Goal: Information Seeking & Learning: Check status

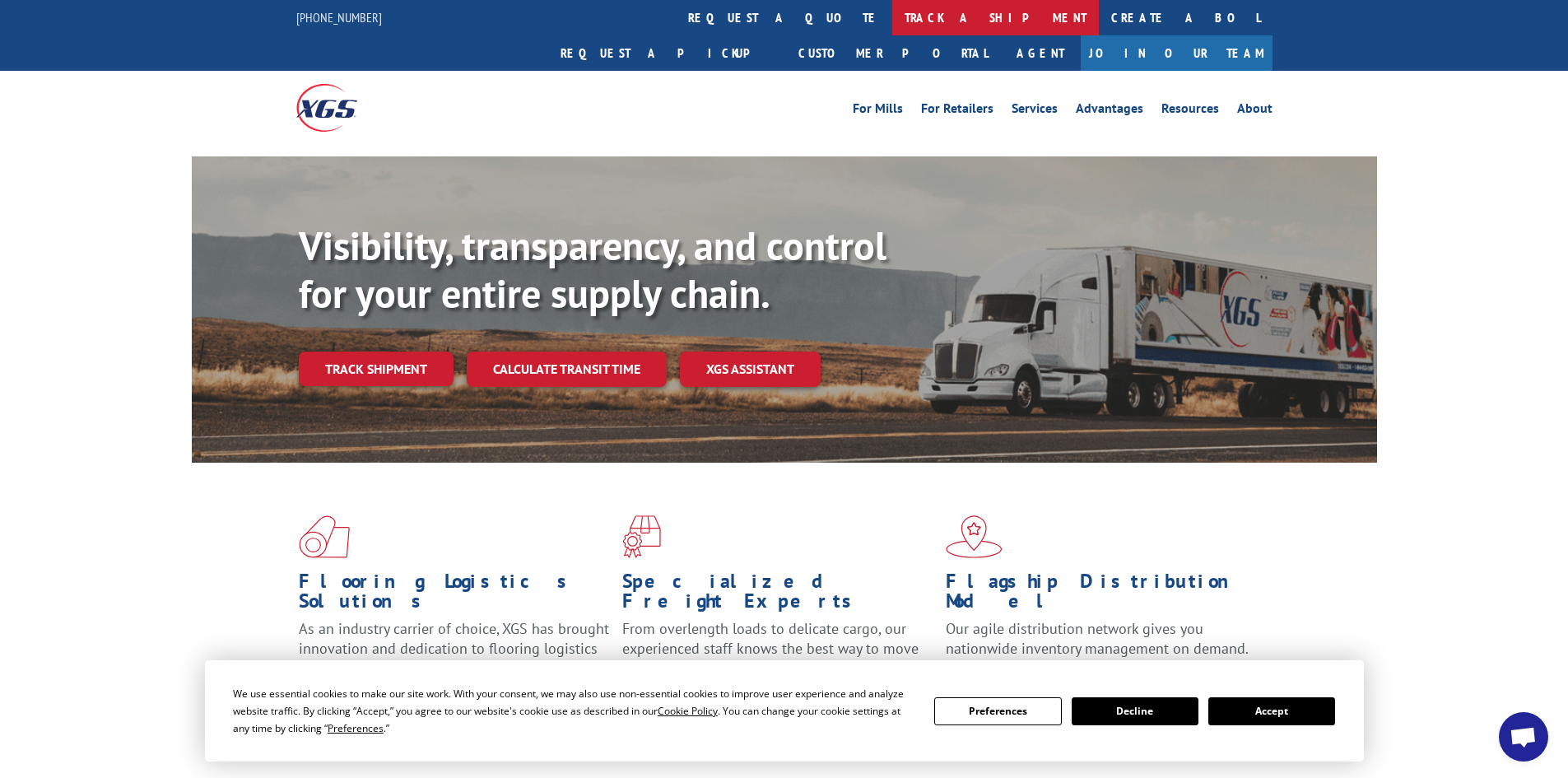
click at [892, 6] on link "track a shipment" at bounding box center [996, 18] width 207 height 35
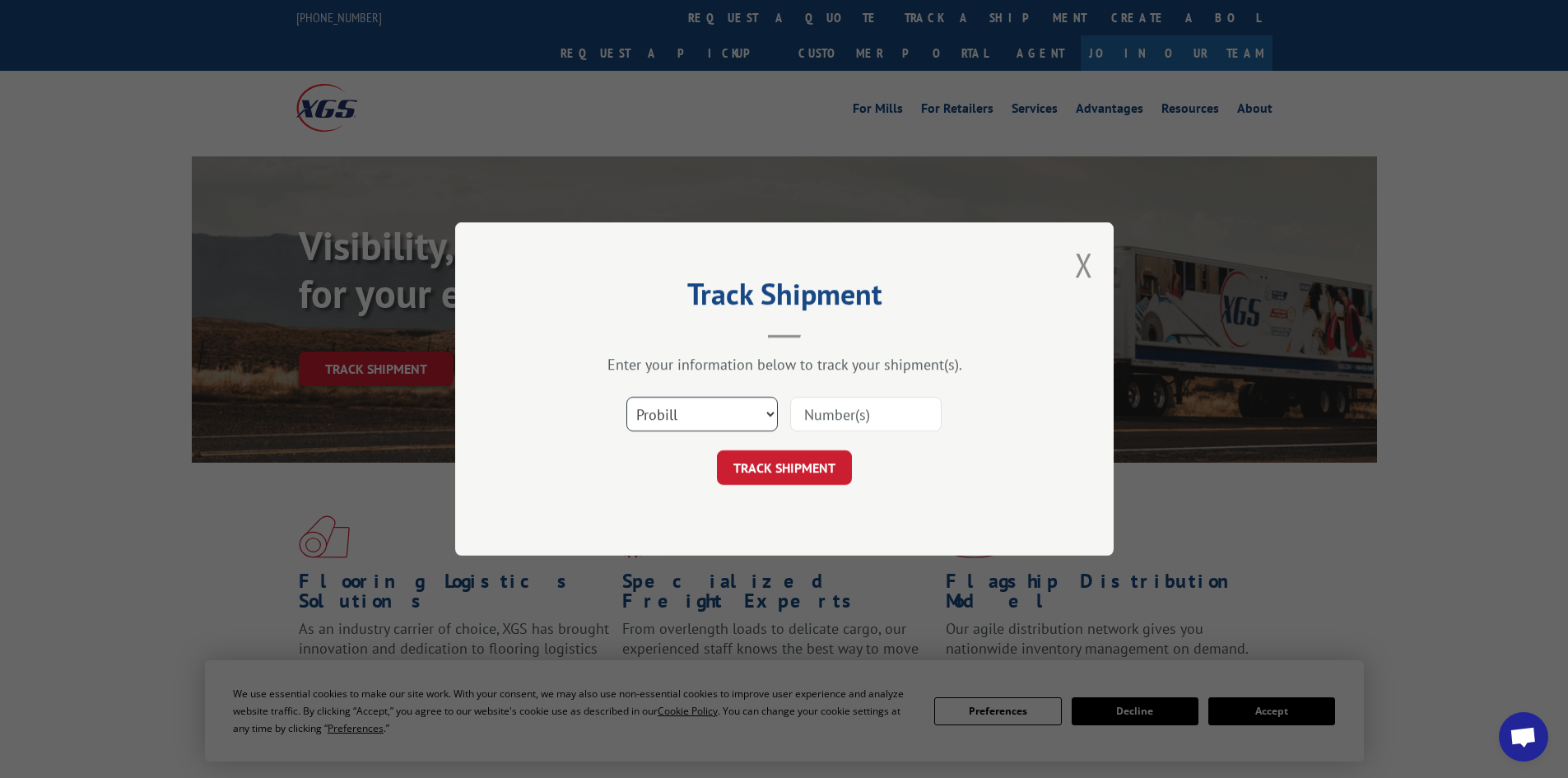
click at [688, 417] on select "Select category... Probill BOL PO" at bounding box center [702, 414] width 152 height 34
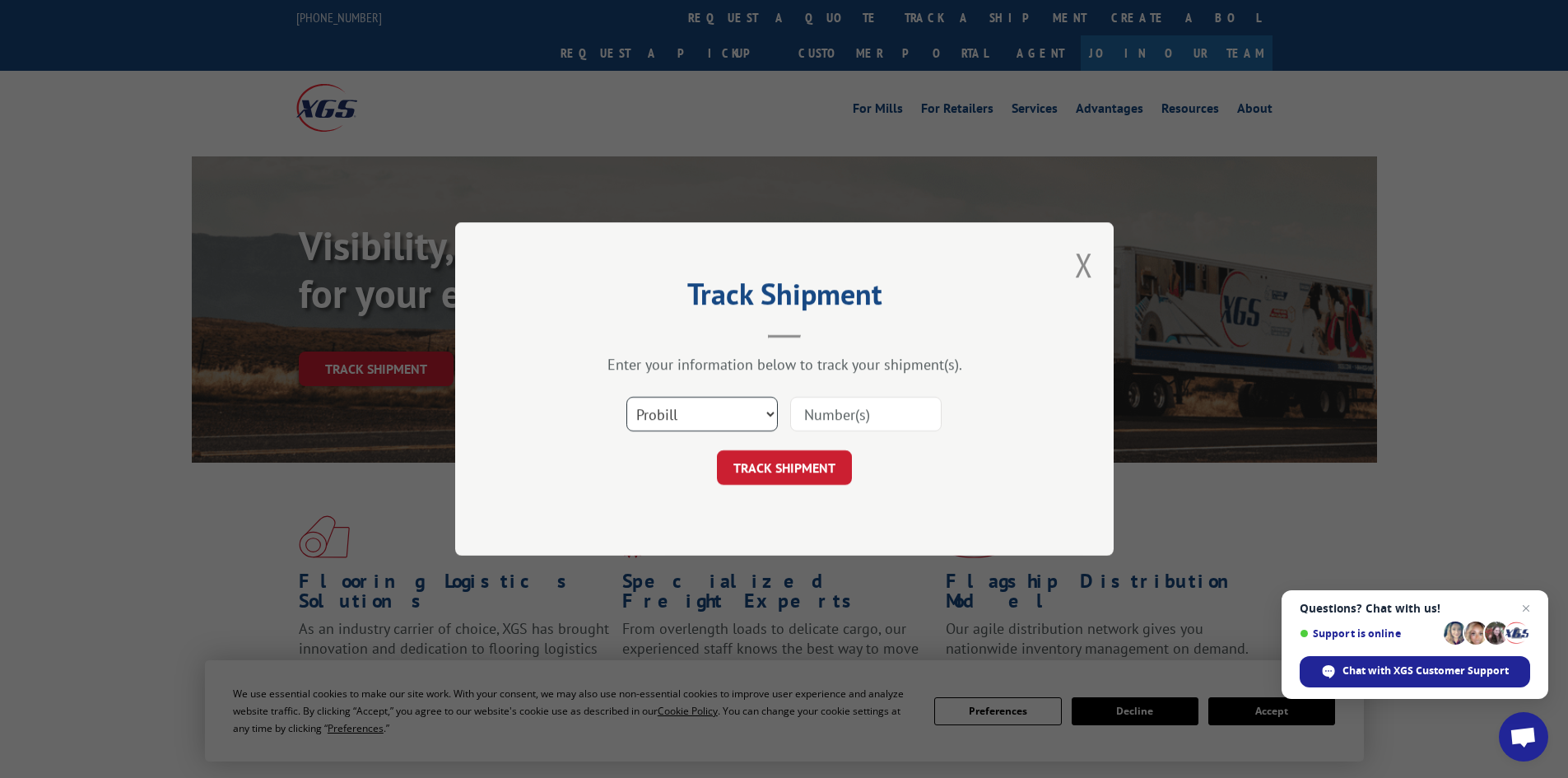
select select "po"
click at [626, 397] on select "Select category... Probill BOL PO" at bounding box center [702, 414] width 152 height 34
drag, startPoint x: 1526, startPoint y: 602, endPoint x: 1523, endPoint y: 616, distance: 14.3
click at [1528, 607] on span "Close chat" at bounding box center [1526, 609] width 20 height 20
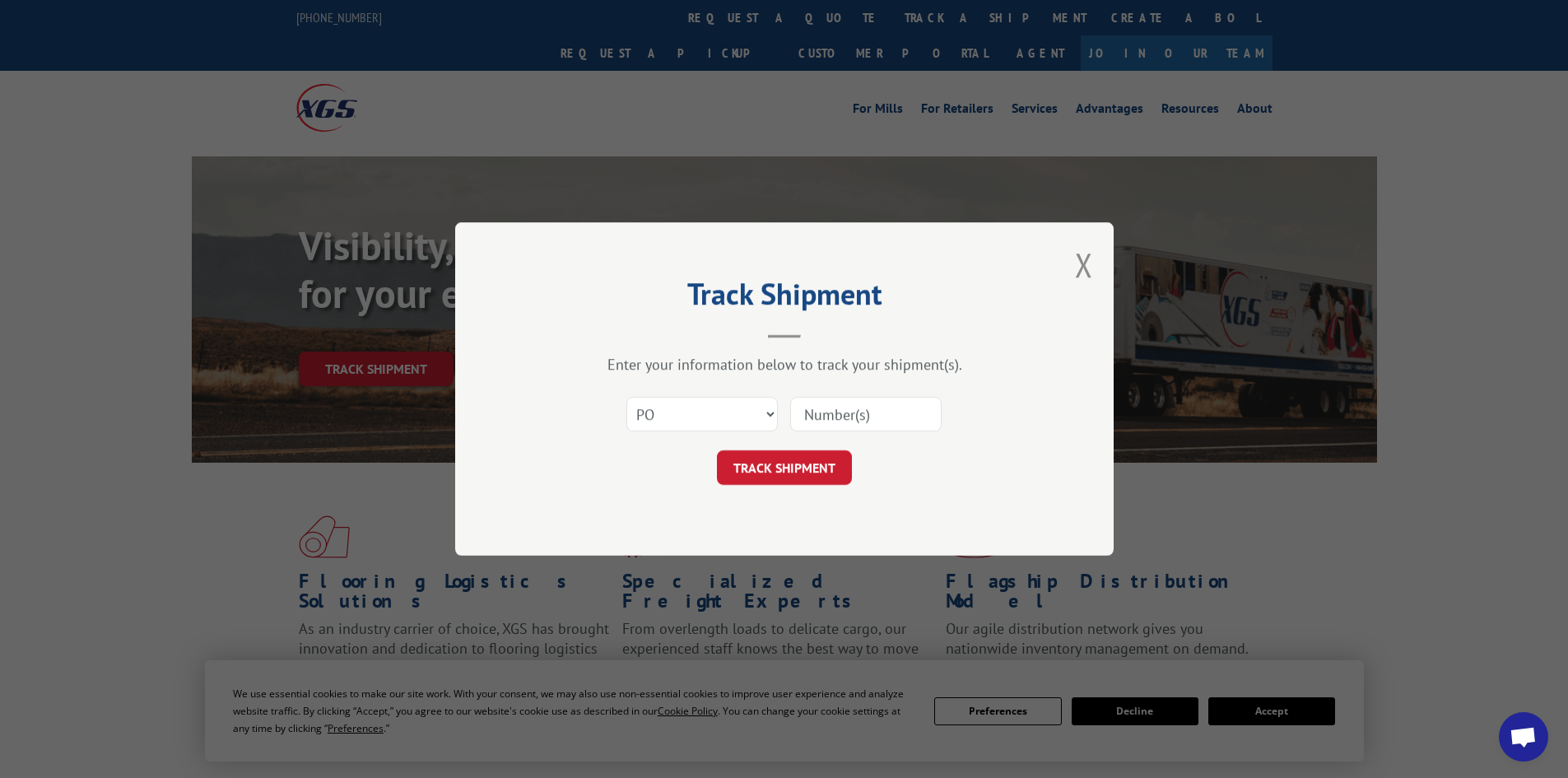
click at [835, 411] on input at bounding box center [866, 414] width 152 height 34
type input "52534303"
click at [717, 450] on button "TRACK SHIPMENT" at bounding box center [785, 467] width 135 height 34
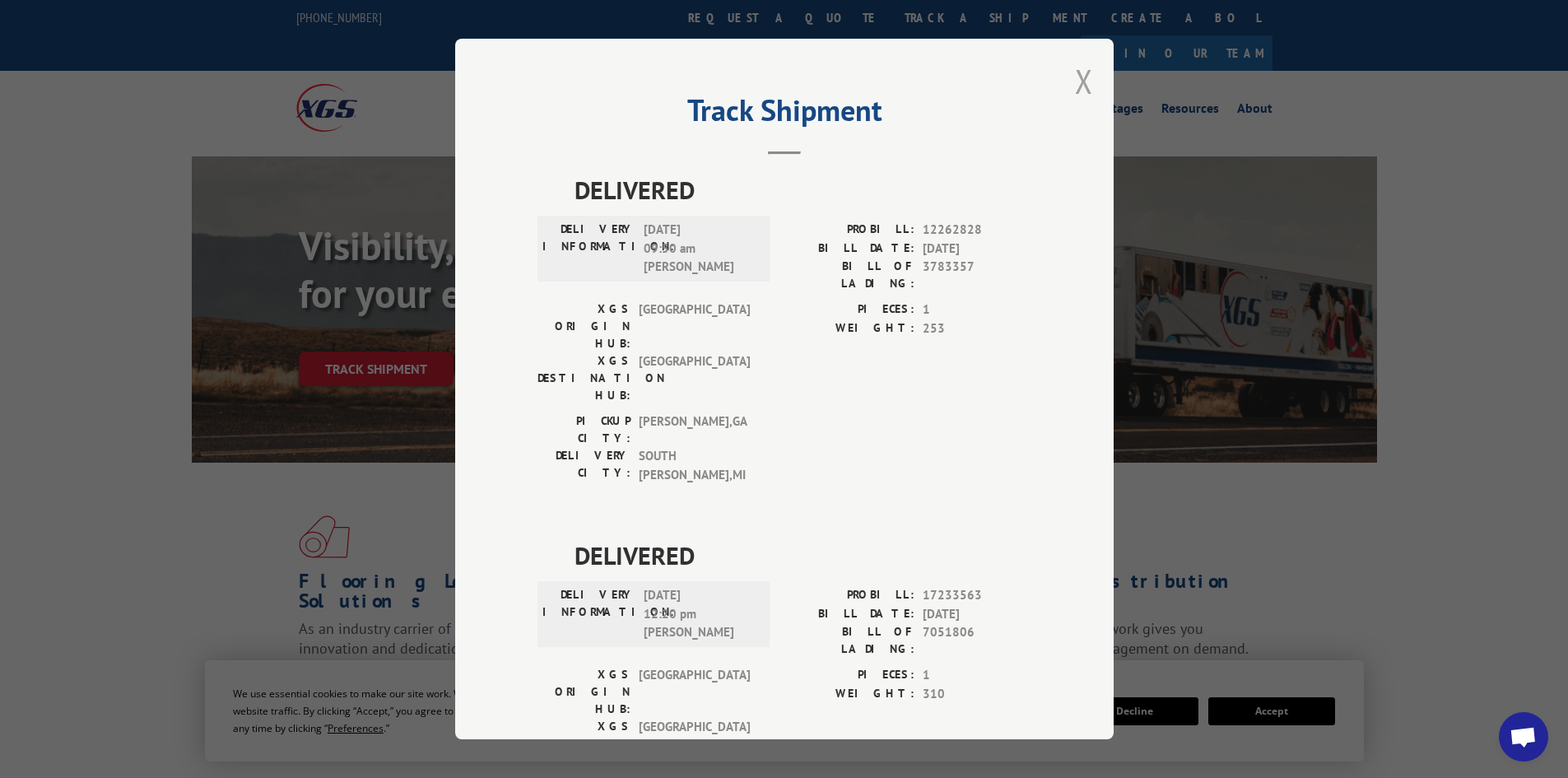
click at [1077, 77] on button "Close modal" at bounding box center [1084, 81] width 18 height 43
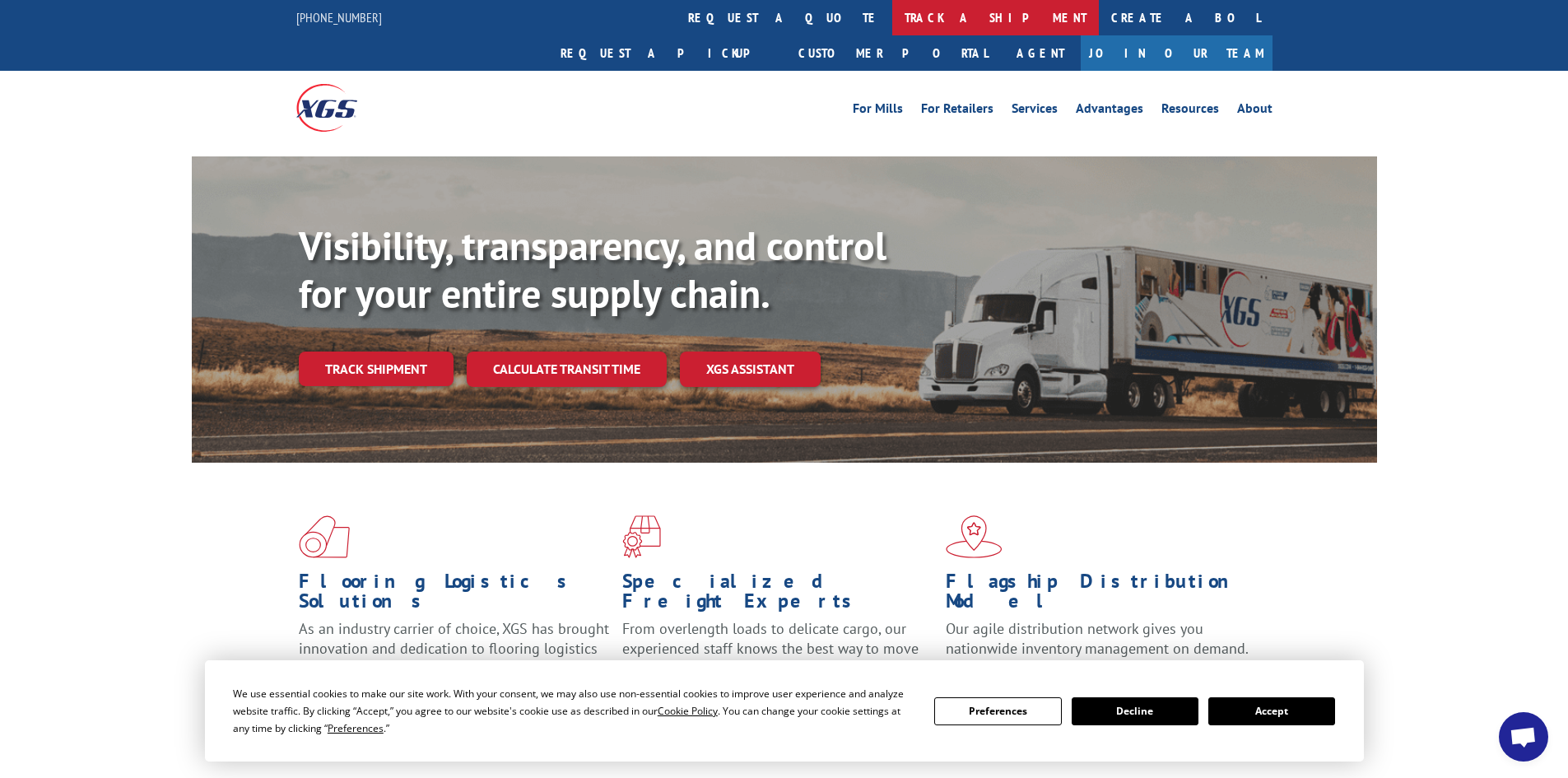
click at [892, 23] on link "track a shipment" at bounding box center [996, 18] width 207 height 35
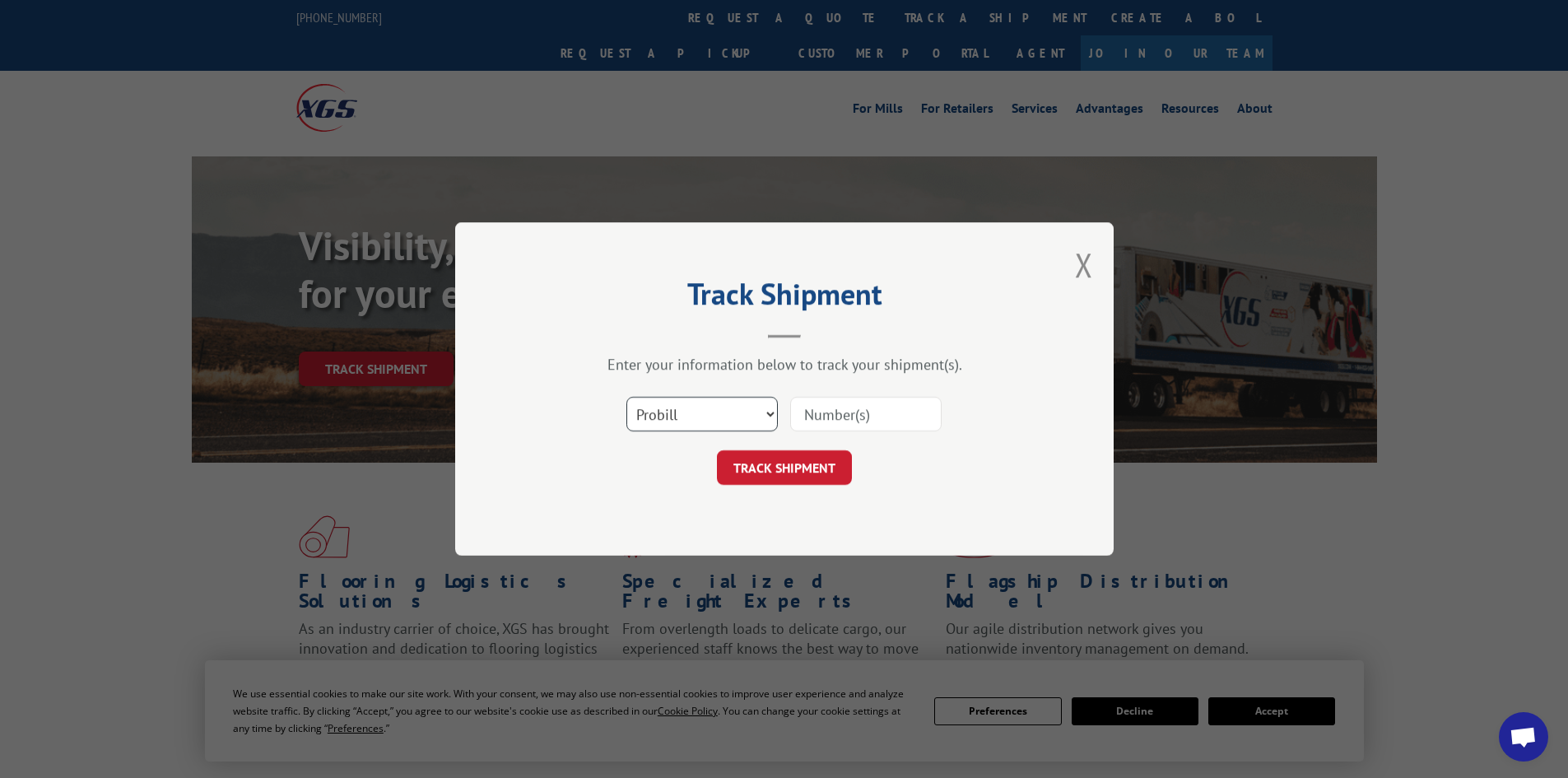
click at [686, 410] on select "Select category... Probill BOL PO" at bounding box center [702, 414] width 152 height 34
select select "po"
click at [626, 397] on select "Select category... Probill BOL PO" at bounding box center [702, 414] width 152 height 34
click at [892, 409] on input at bounding box center [866, 414] width 152 height 34
type input "52534305"
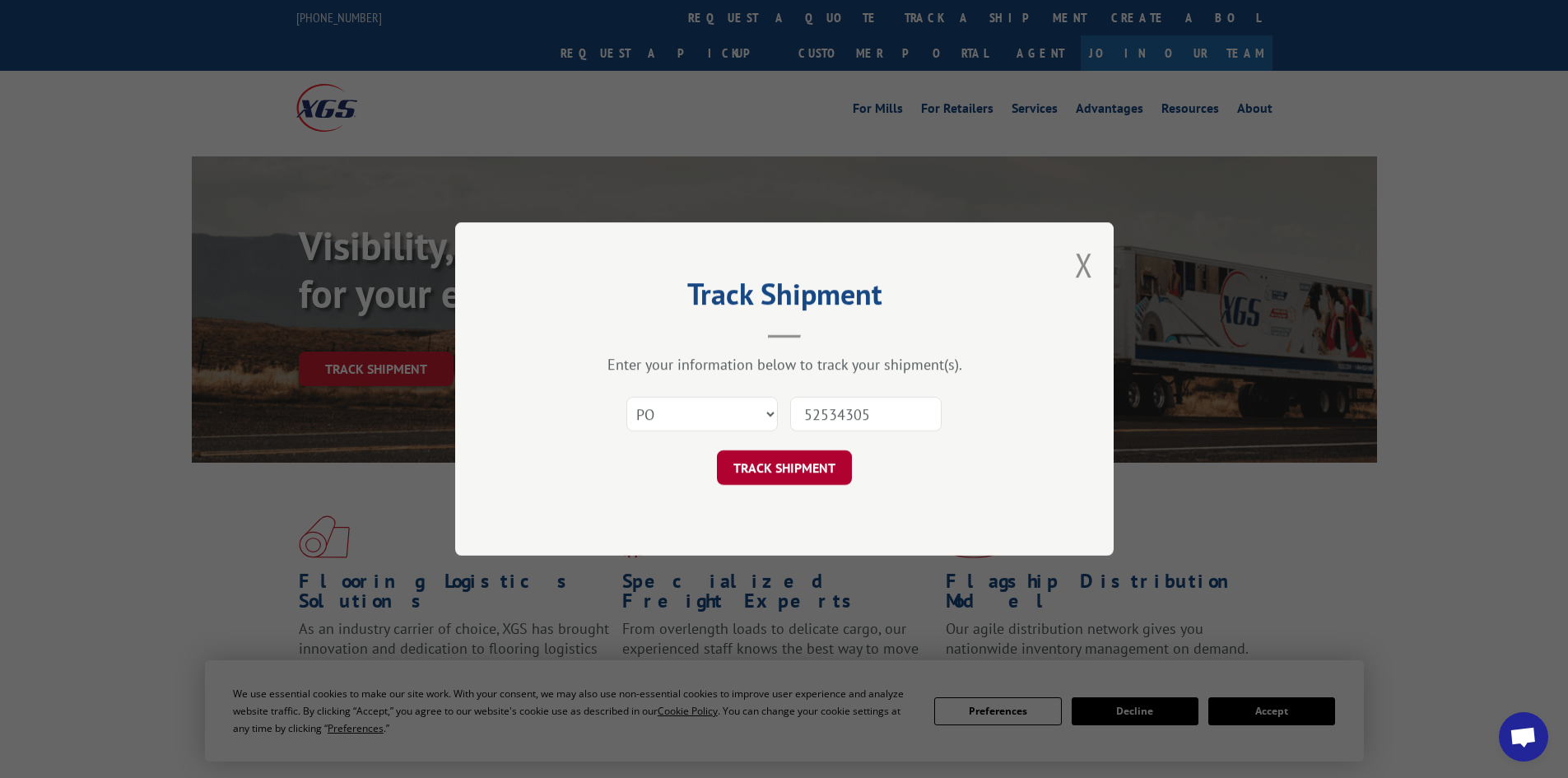
click at [771, 465] on button "TRACK SHIPMENT" at bounding box center [785, 467] width 135 height 34
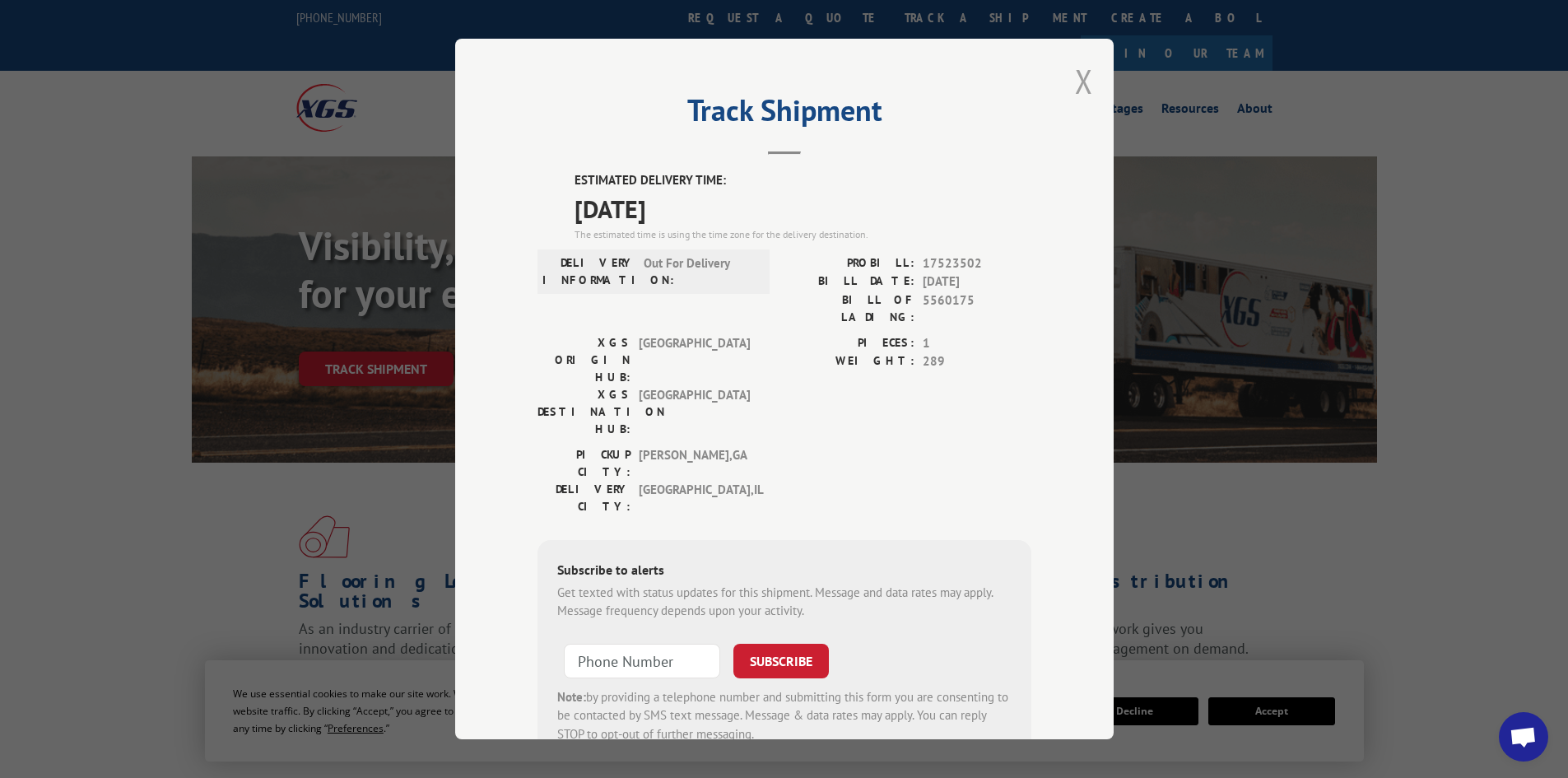
click at [1075, 79] on button "Close modal" at bounding box center [1084, 81] width 18 height 43
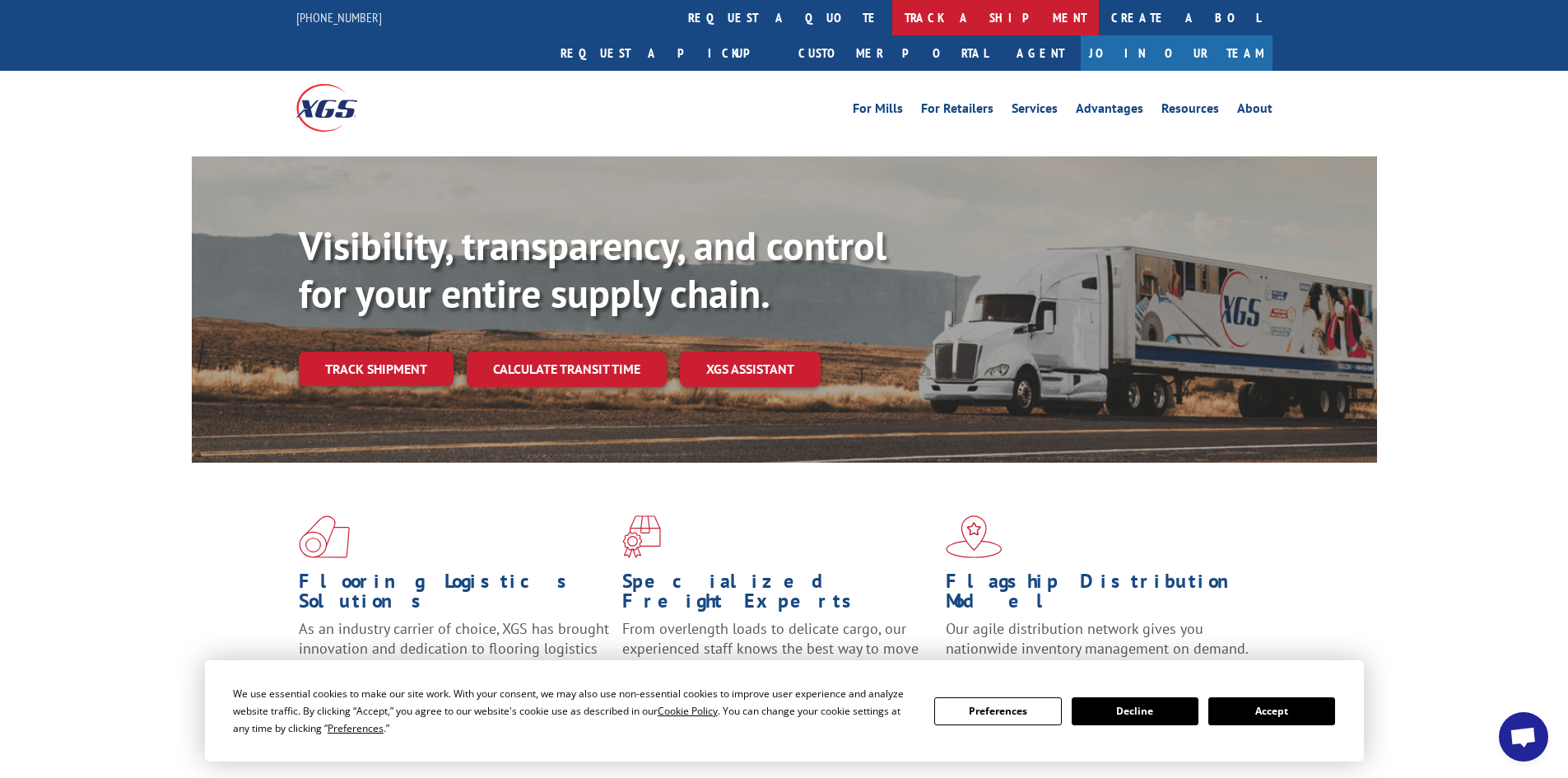
click at [892, 13] on link "track a shipment" at bounding box center [996, 18] width 207 height 35
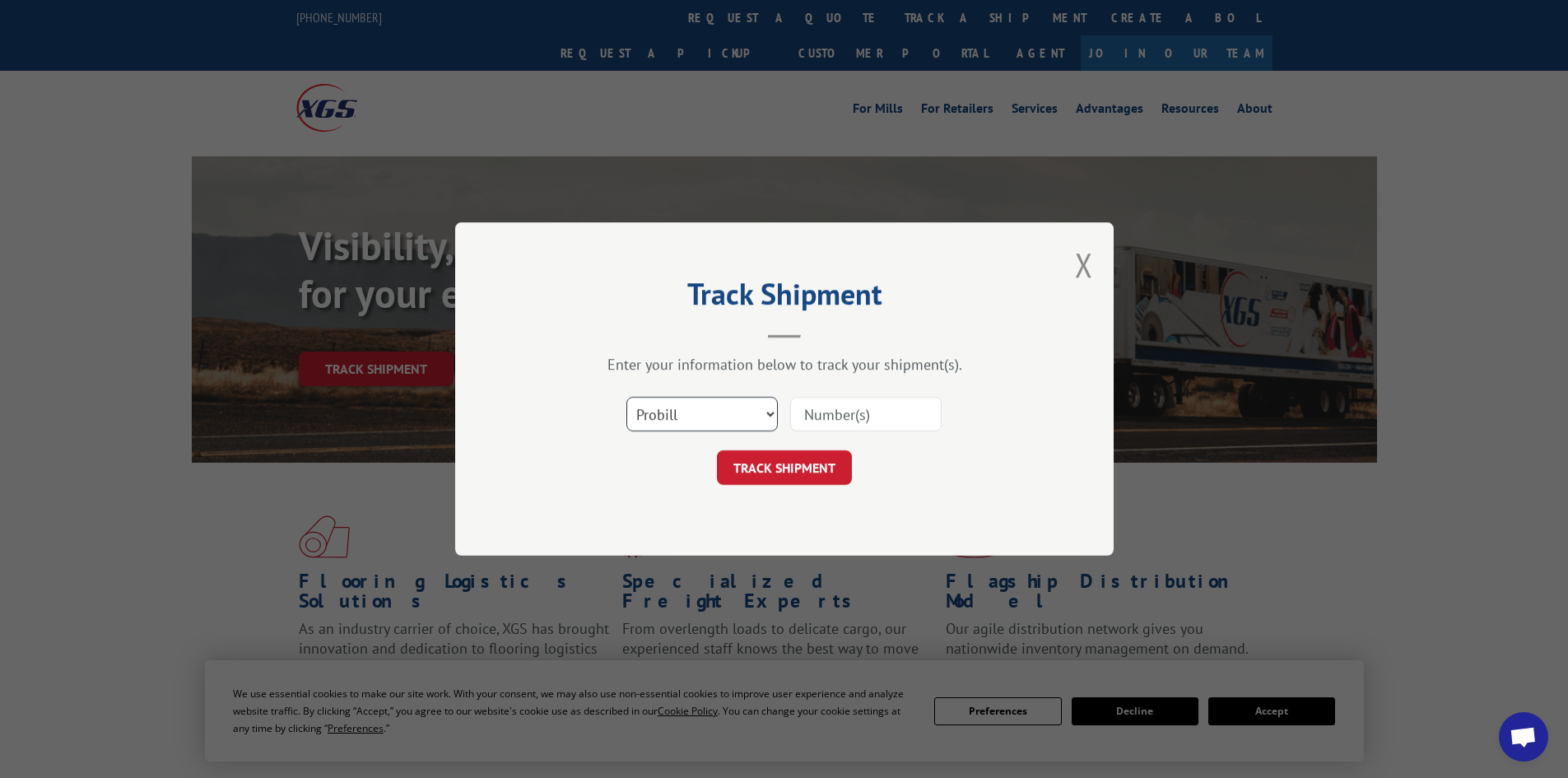
click at [684, 418] on select "Select category... Probill BOL PO" at bounding box center [702, 414] width 152 height 34
select select "po"
click at [626, 397] on select "Select category... Probill BOL PO" at bounding box center [702, 414] width 152 height 34
click at [847, 424] on input at bounding box center [866, 414] width 152 height 34
type input "52534397"
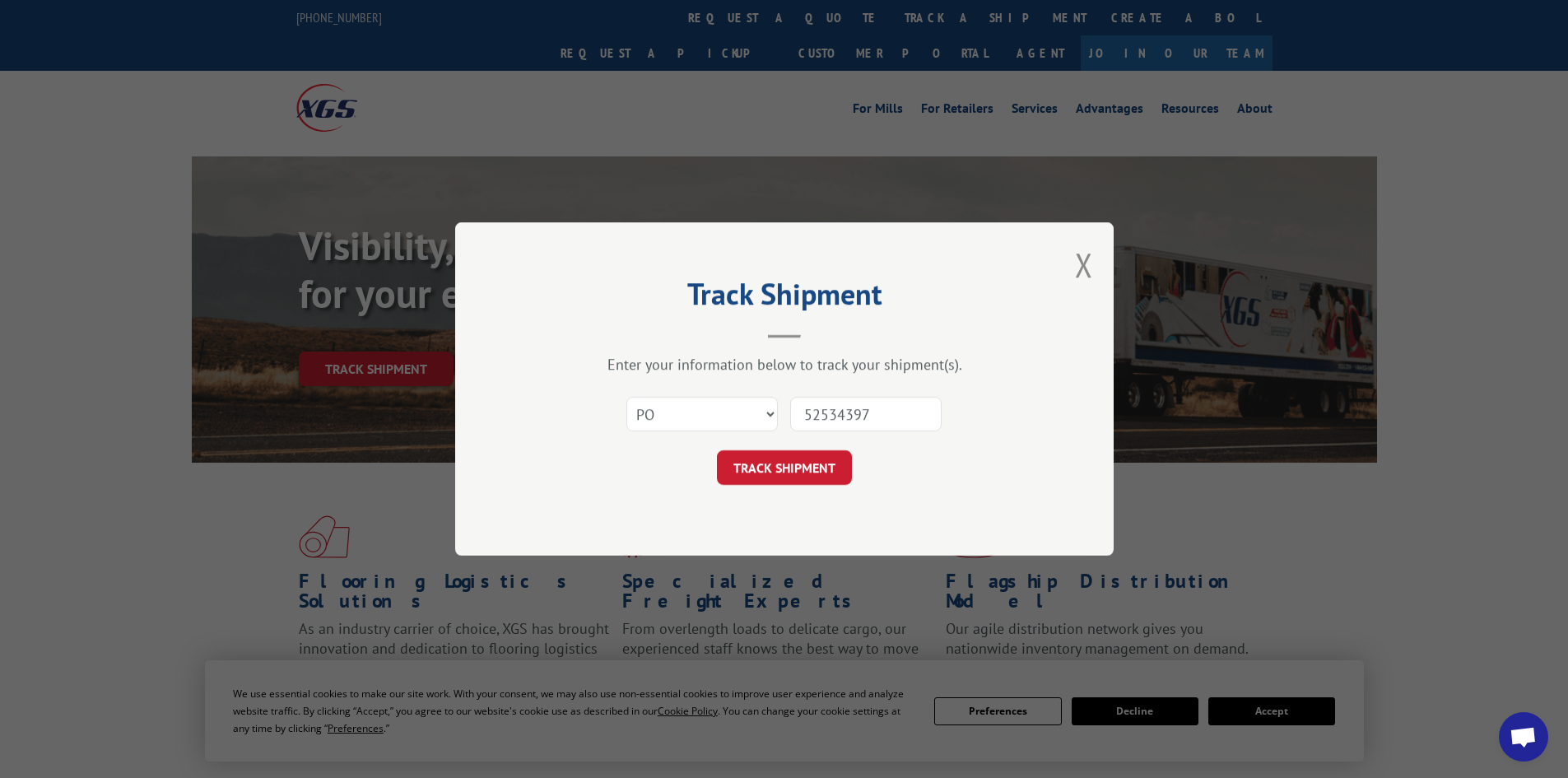
click at [717, 450] on button "TRACK SHIPMENT" at bounding box center [785, 467] width 135 height 34
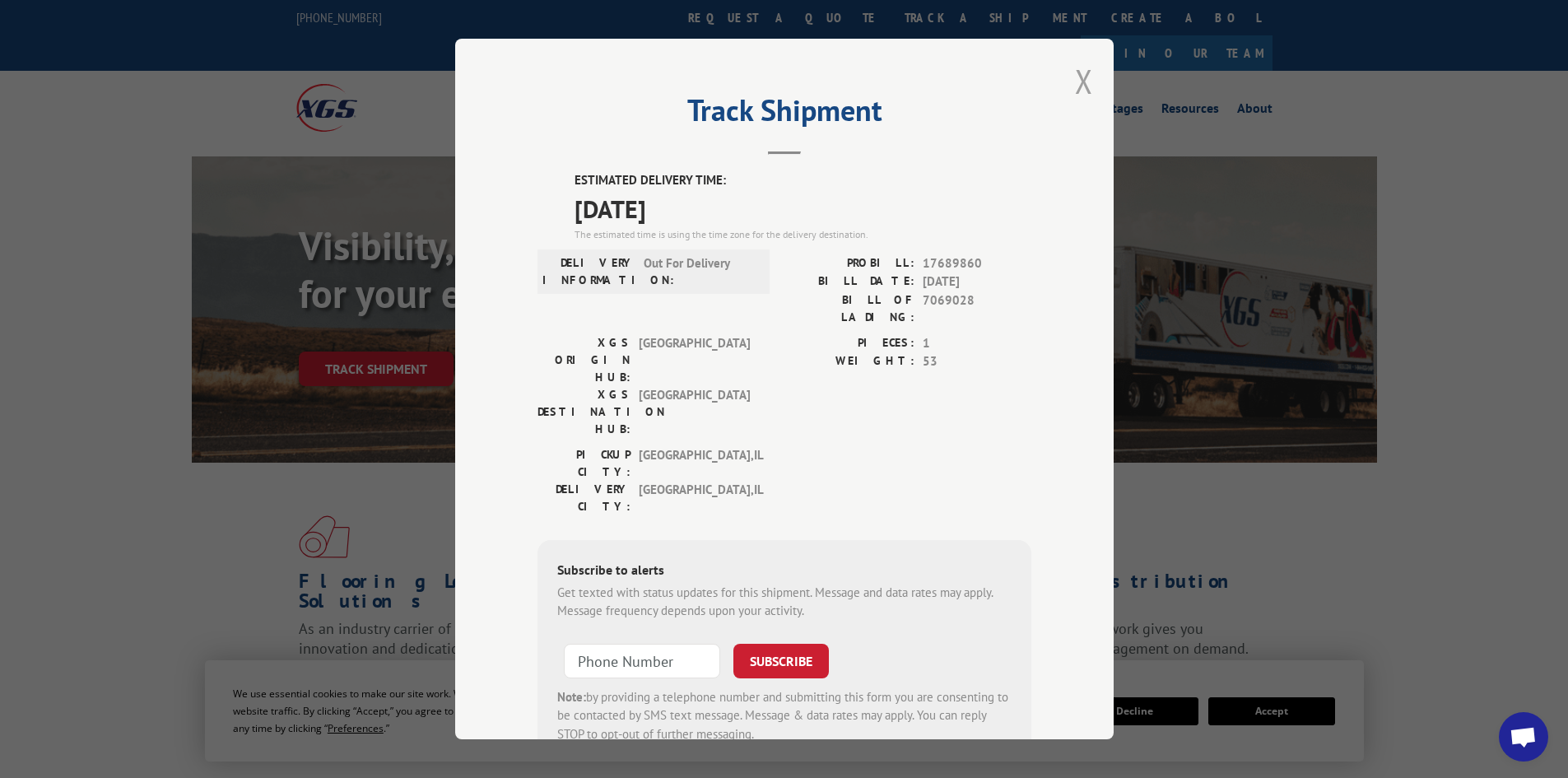
click at [1075, 75] on button "Close modal" at bounding box center [1084, 81] width 18 height 43
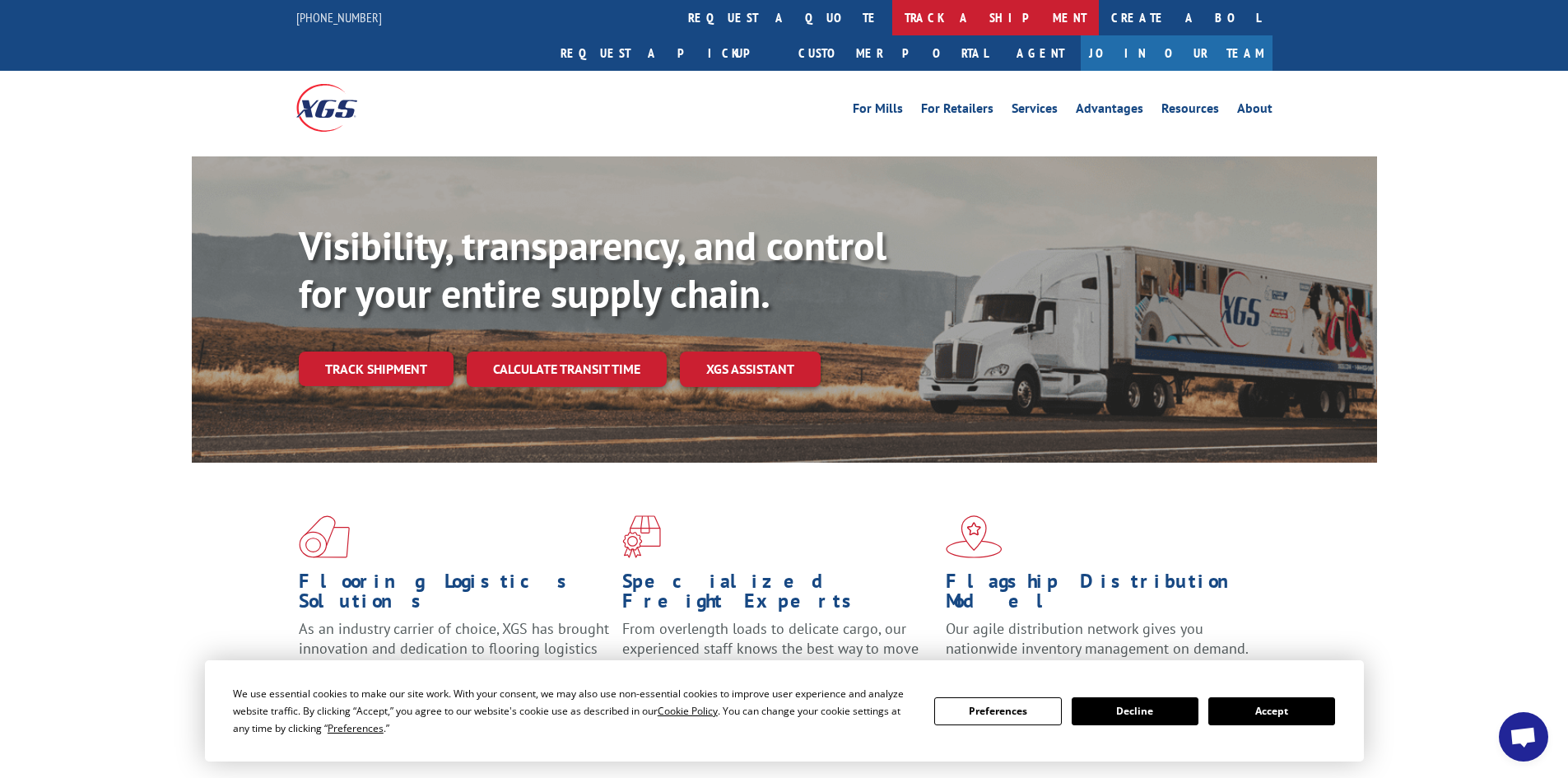
click at [892, 24] on link "track a shipment" at bounding box center [996, 18] width 207 height 35
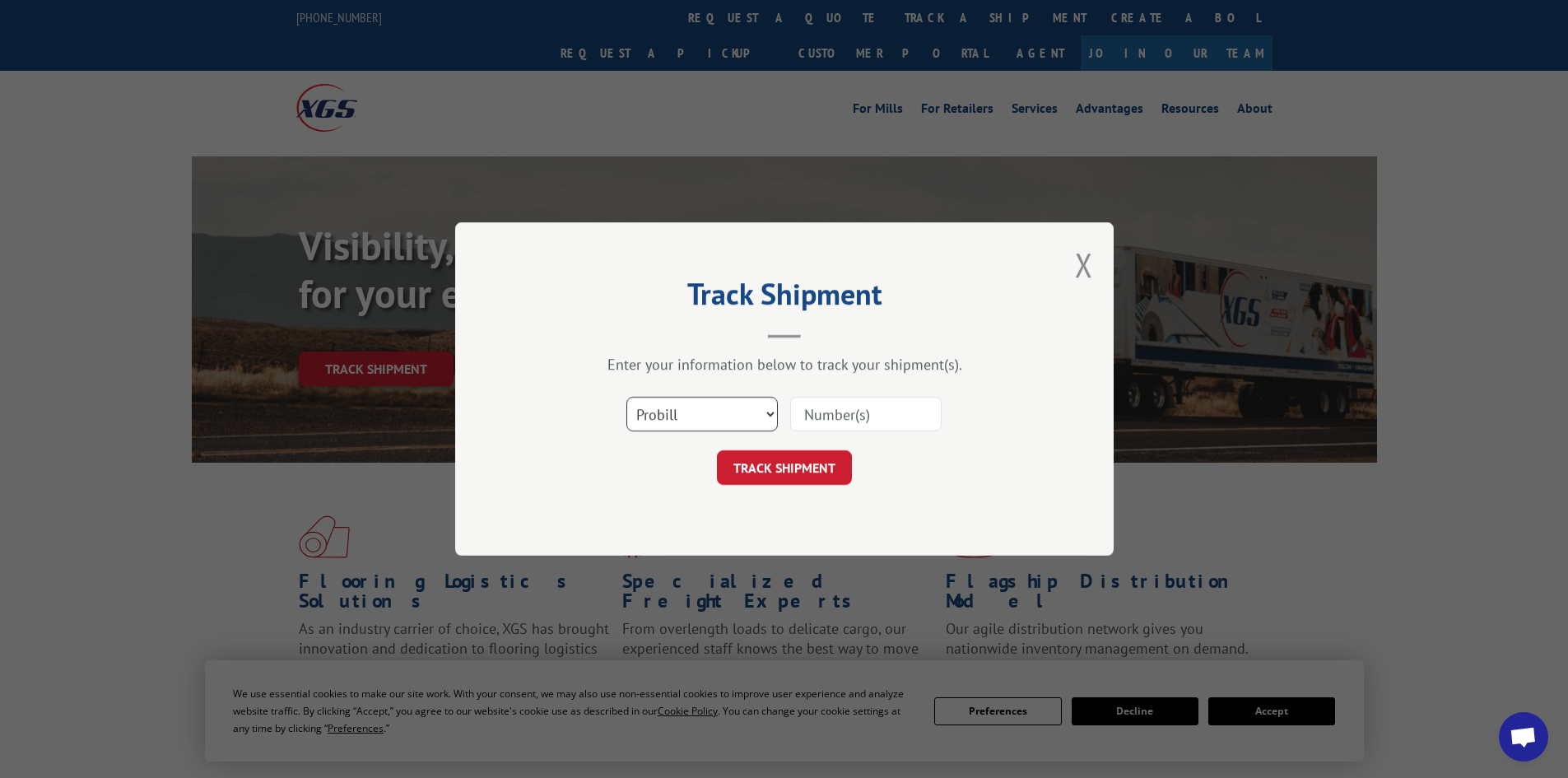
click at [681, 417] on select "Select category... Probill BOL PO" at bounding box center [702, 414] width 152 height 34
select select "po"
click at [626, 397] on select "Select category... Probill BOL PO" at bounding box center [702, 414] width 152 height 34
click at [811, 409] on input at bounding box center [866, 414] width 152 height 34
type input "52534358"
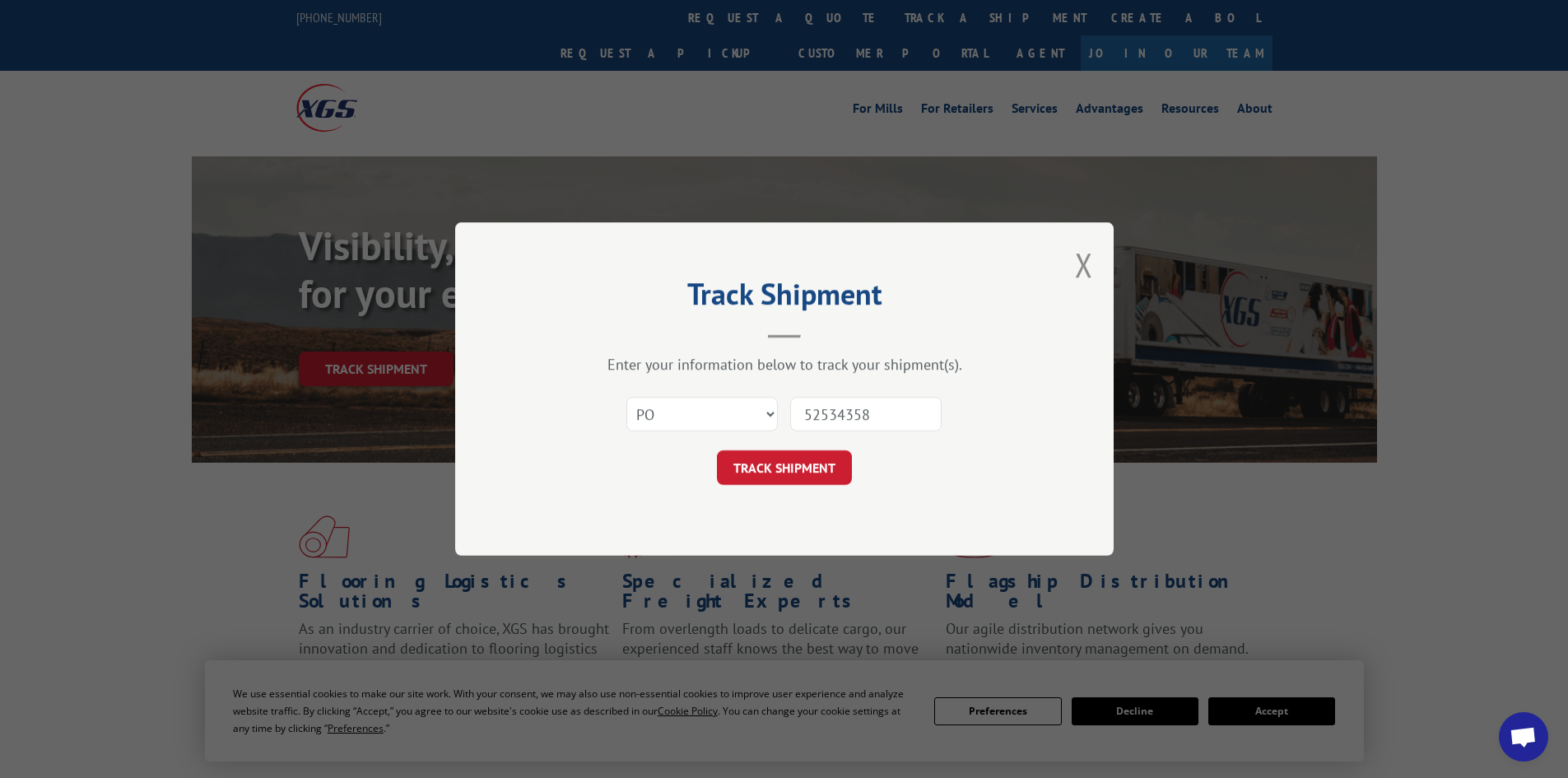
click at [717, 450] on button "TRACK SHIPMENT" at bounding box center [785, 467] width 135 height 34
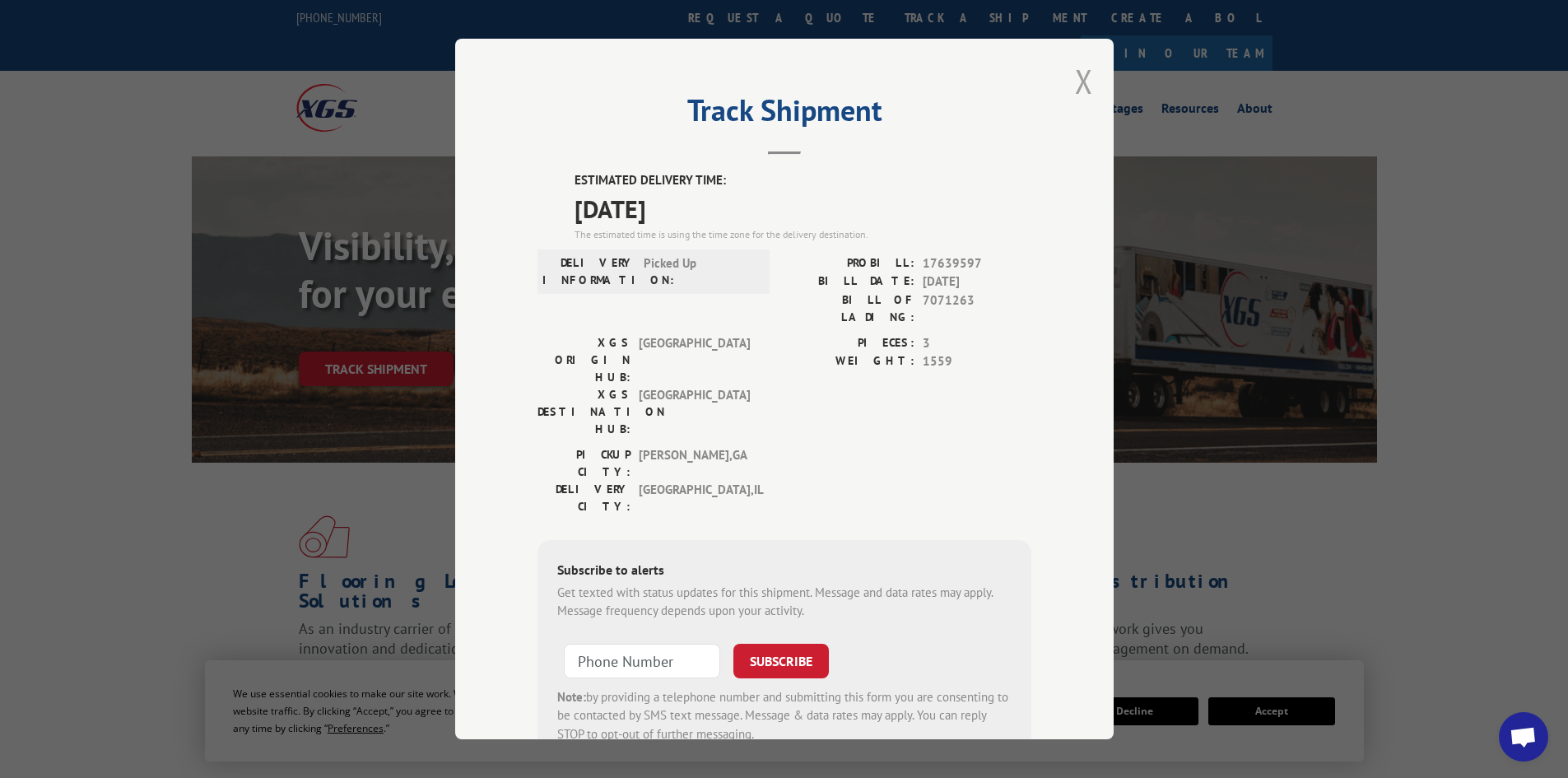
click at [1077, 72] on button "Close modal" at bounding box center [1084, 81] width 18 height 43
